Goal: Information Seeking & Learning: Compare options

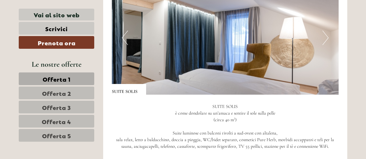
scroll to position [1469, 0]
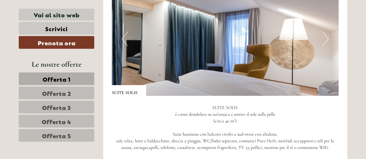
click at [55, 92] on span "Offerta 2" at bounding box center [56, 93] width 29 height 8
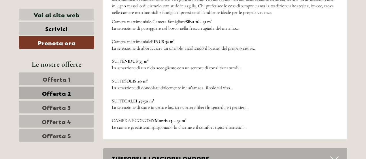
scroll to position [1217, 0]
click at [56, 107] on span "Offerta 3" at bounding box center [56, 107] width 29 height 8
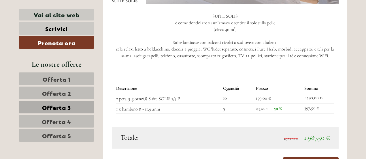
scroll to position [754, 0]
click at [54, 118] on span "Offerta 4" at bounding box center [56, 121] width 29 height 8
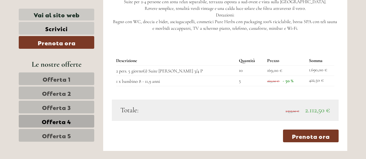
scroll to position [796, 0]
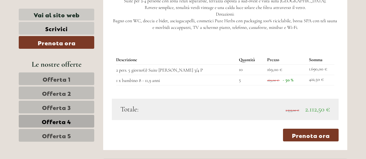
click at [63, 131] on span "Offerta 5" at bounding box center [56, 135] width 29 height 8
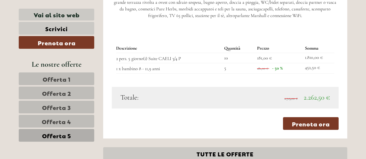
scroll to position [801, 0]
click at [71, 77] on link "Offerta 1" at bounding box center [56, 78] width 75 height 13
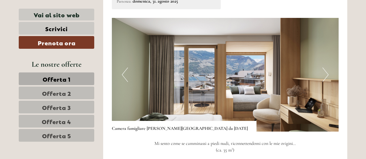
scroll to position [641, 0]
click at [326, 70] on button "Next" at bounding box center [325, 75] width 6 height 14
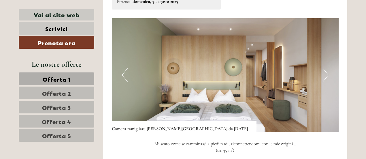
click at [326, 70] on button "Next" at bounding box center [325, 75] width 6 height 14
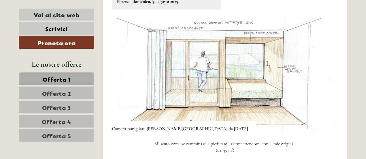
click at [326, 70] on button "Next" at bounding box center [325, 75] width 6 height 14
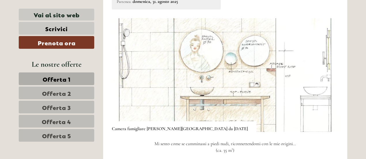
click at [326, 70] on button "Next" at bounding box center [325, 75] width 6 height 14
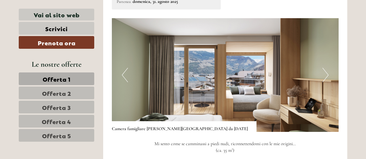
click at [326, 70] on button "Next" at bounding box center [325, 75] width 6 height 14
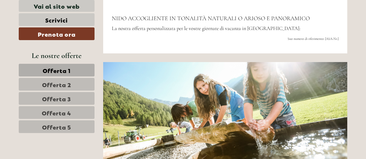
scroll to position [212, 0]
